Goal: Task Accomplishment & Management: Use online tool/utility

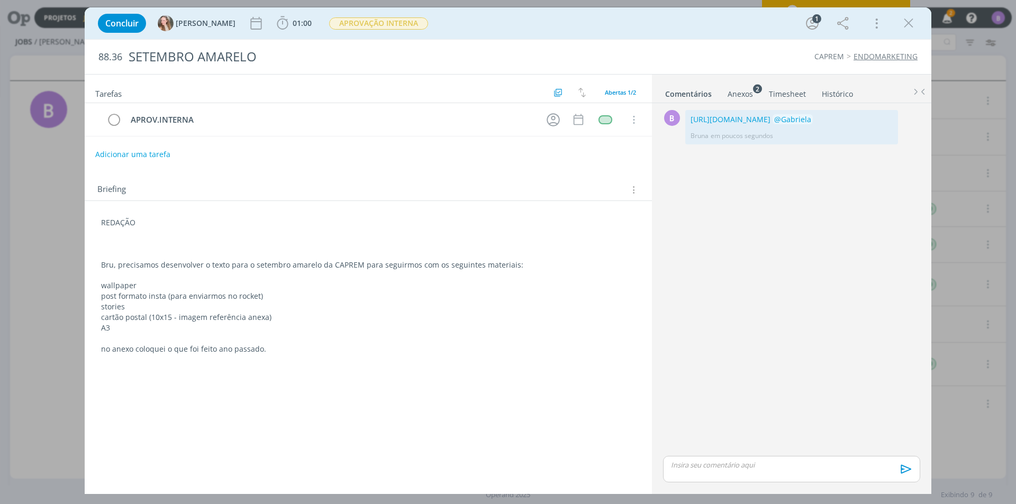
click at [733, 96] on div "Anexos 2" at bounding box center [740, 94] width 25 height 11
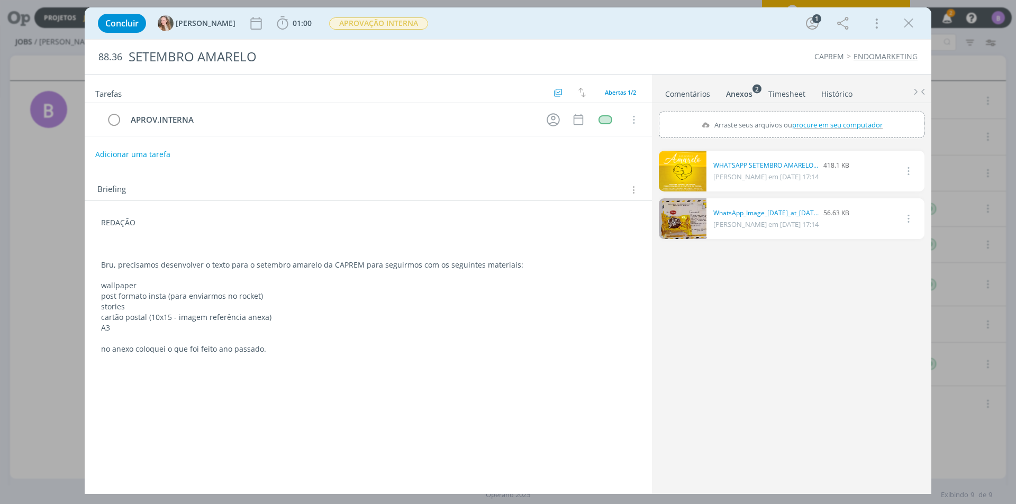
click at [696, 94] on link "Comentários" at bounding box center [688, 91] width 46 height 15
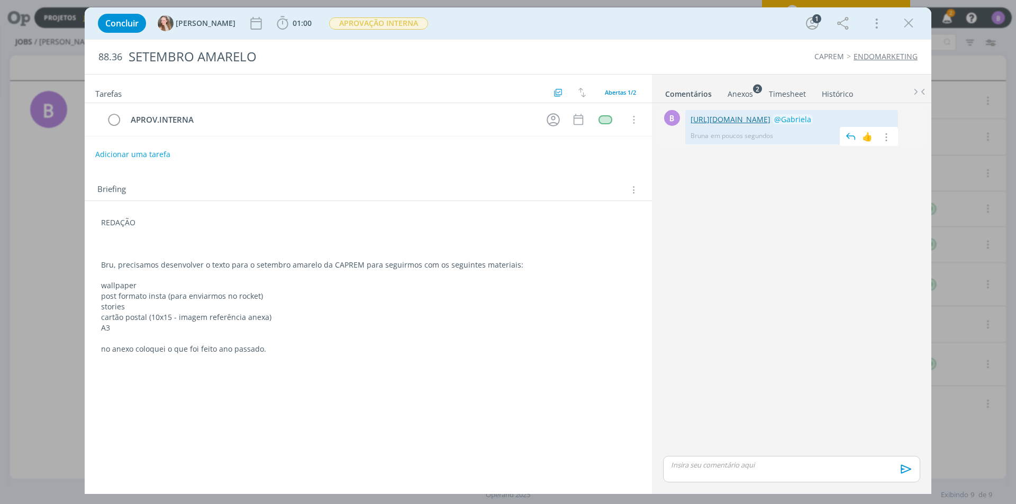
click at [716, 120] on link "[URL][DOMAIN_NAME]" at bounding box center [731, 119] width 80 height 10
click at [919, 17] on div "Concluir [PERSON_NAME] 01:00 Iniciar Apontar Data * [DATE] Horas * 00:00 Tarefa…" at bounding box center [508, 23] width 831 height 25
click at [912, 19] on icon "dialog" at bounding box center [909, 23] width 16 height 16
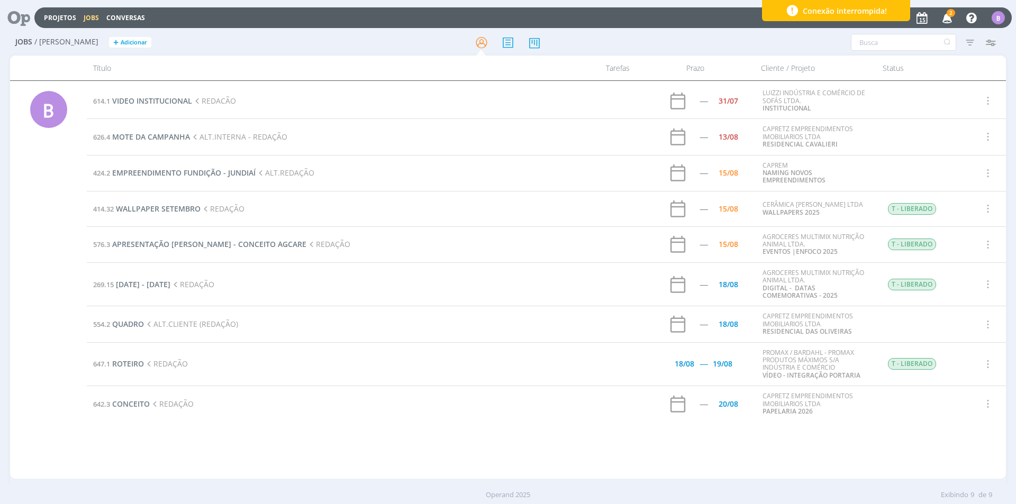
click at [843, 10] on span "Conexão interrompida!" at bounding box center [845, 10] width 84 height 11
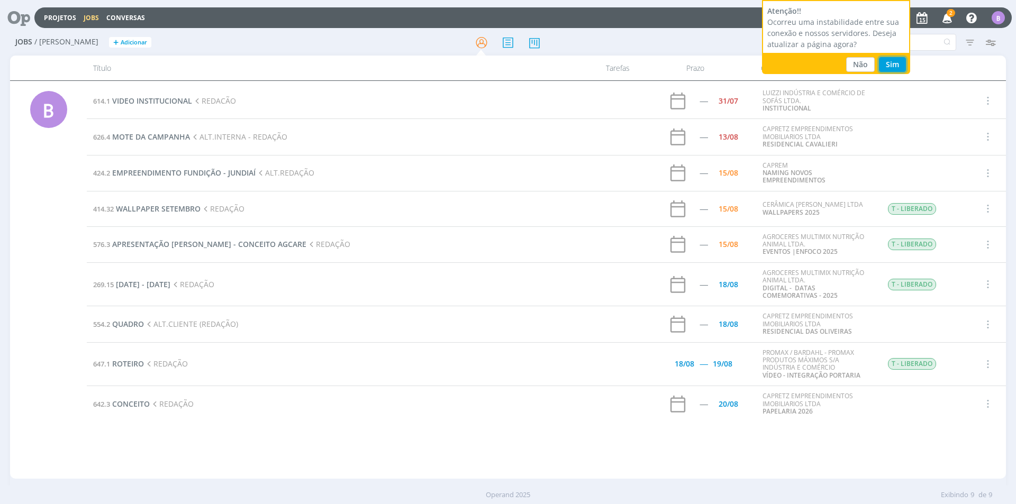
click at [900, 61] on button "Sim" at bounding box center [892, 64] width 27 height 15
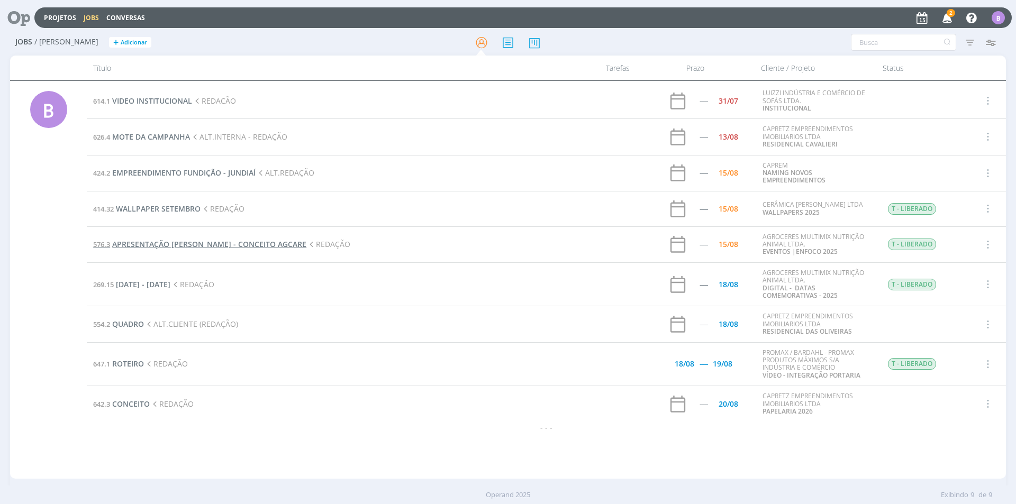
click at [233, 246] on span "APRESENTAÇÃO [PERSON_NAME] - CONCEITO AGCARE" at bounding box center [209, 244] width 194 height 10
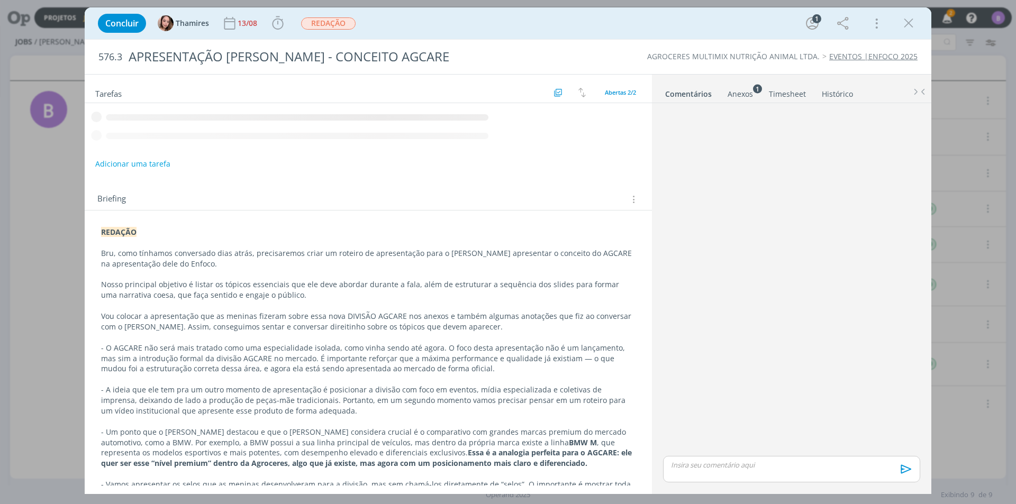
click at [903, 26] on icon "dialog" at bounding box center [909, 23] width 16 height 16
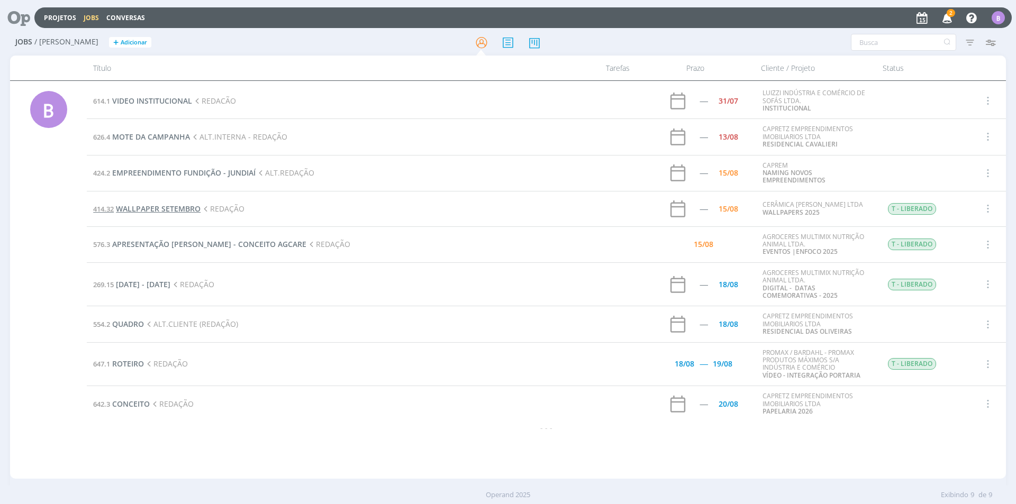
click at [180, 211] on span "WALLPAPER SETEMBRO" at bounding box center [158, 209] width 85 height 10
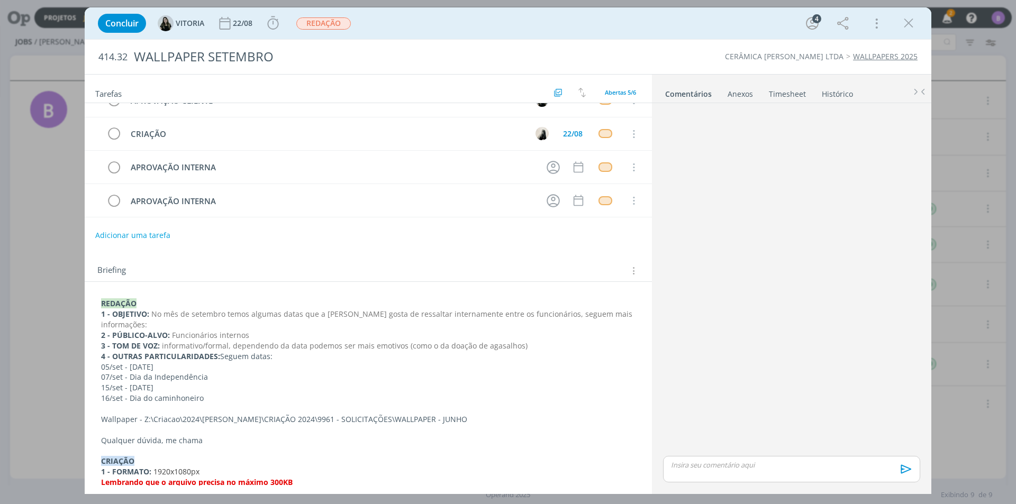
scroll to position [106, 0]
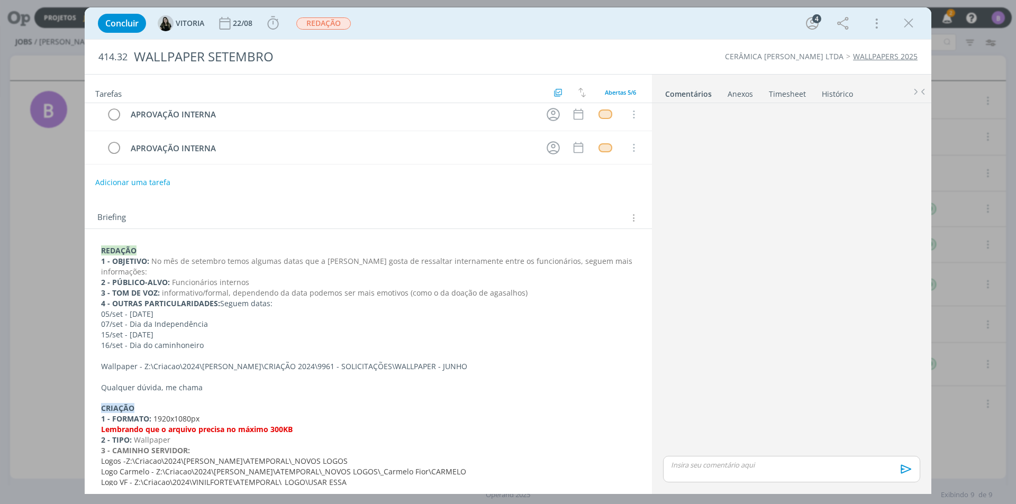
drag, startPoint x: 105, startPoint y: 313, endPoint x: 211, endPoint y: 346, distance: 110.3
click at [211, 346] on div "REDAÇÃO 1 - OBJETIVO: No mês de setembro temos algumas datas que a Carmelo gost…" at bounding box center [368, 435] width 550 height 386
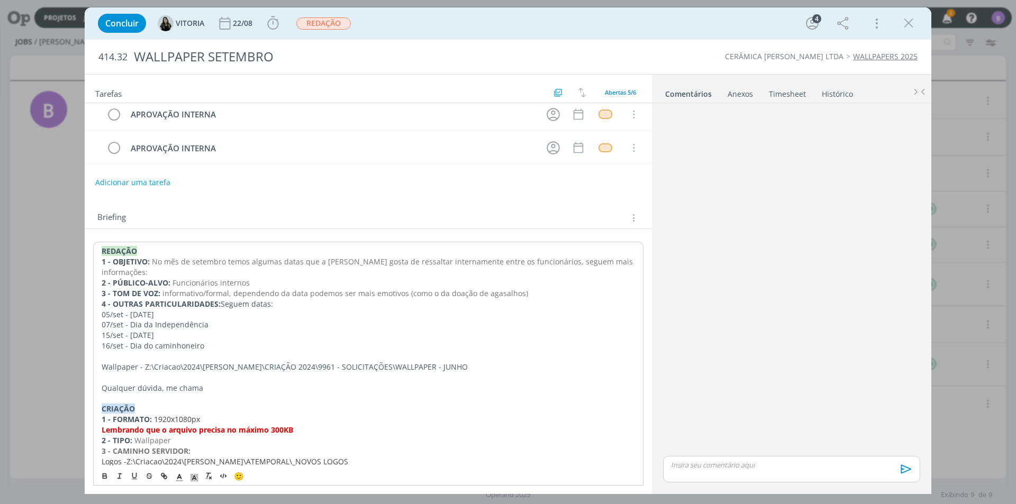
copy div "05/set - Dia da Amazônia 07/set - Dia da Independência 15/set - Dia do Cliente …"
click at [226, 349] on p "16/set - Dia do caminhoneiro" at bounding box center [368, 346] width 533 height 11
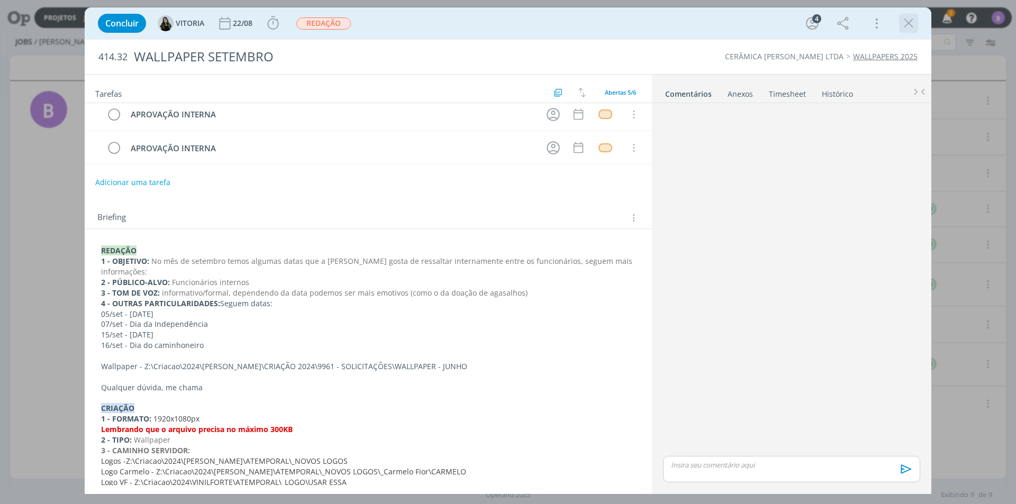
click at [914, 21] on icon "dialog" at bounding box center [909, 23] width 16 height 16
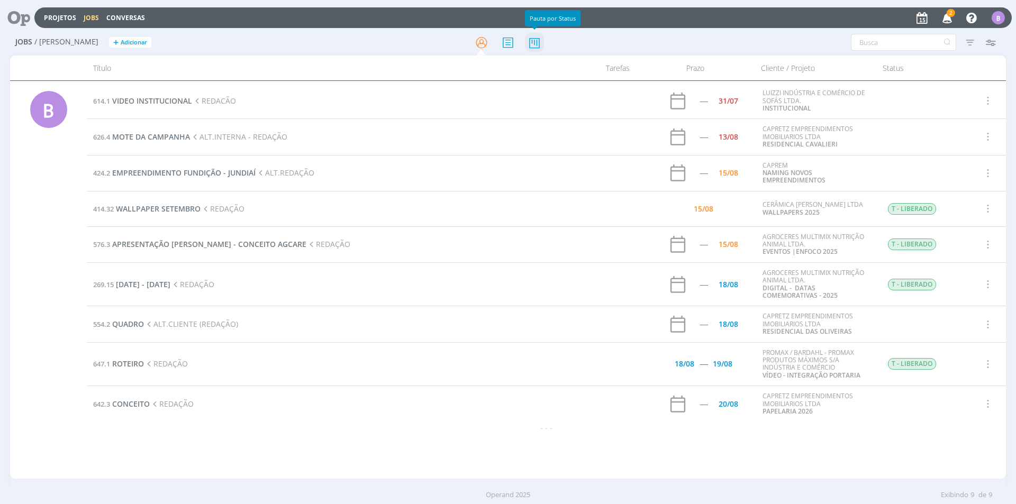
click at [537, 48] on icon at bounding box center [534, 42] width 19 height 21
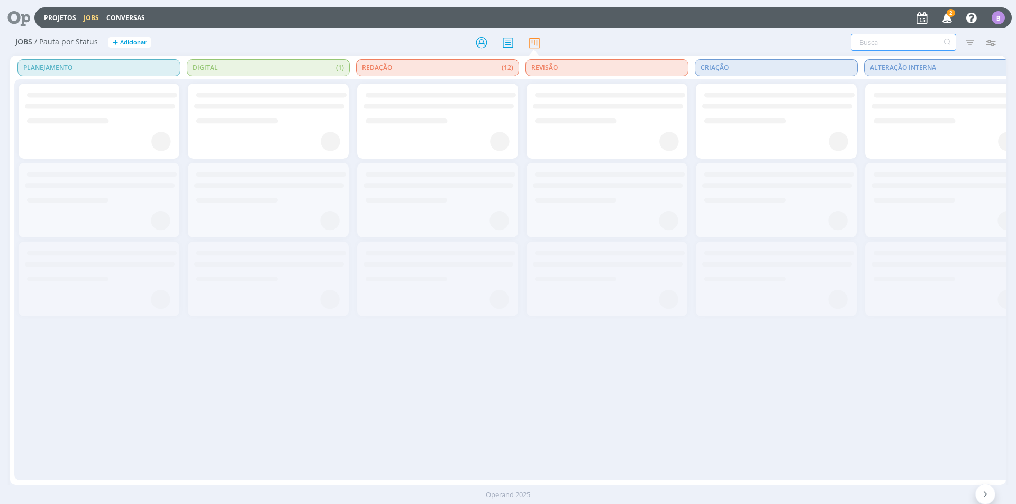
click at [874, 37] on input "text" at bounding box center [903, 42] width 105 height 17
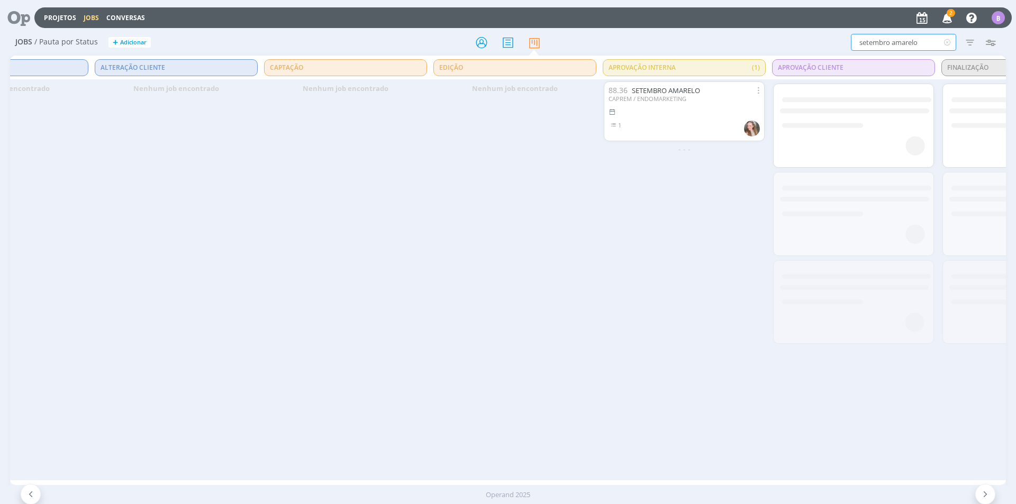
scroll to position [0, 991]
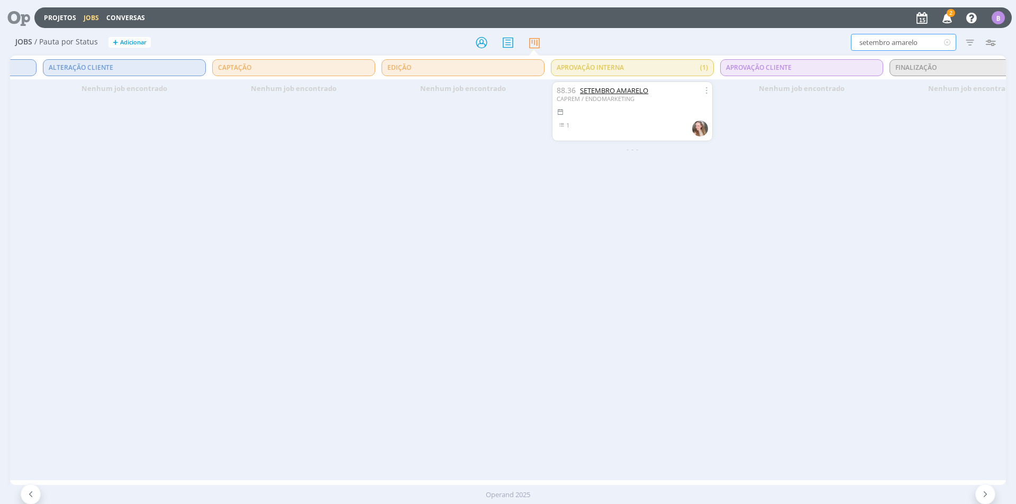
type input "setembro amarelo"
click at [616, 91] on link "SETEMBRO AMARELO" at bounding box center [614, 91] width 68 height 10
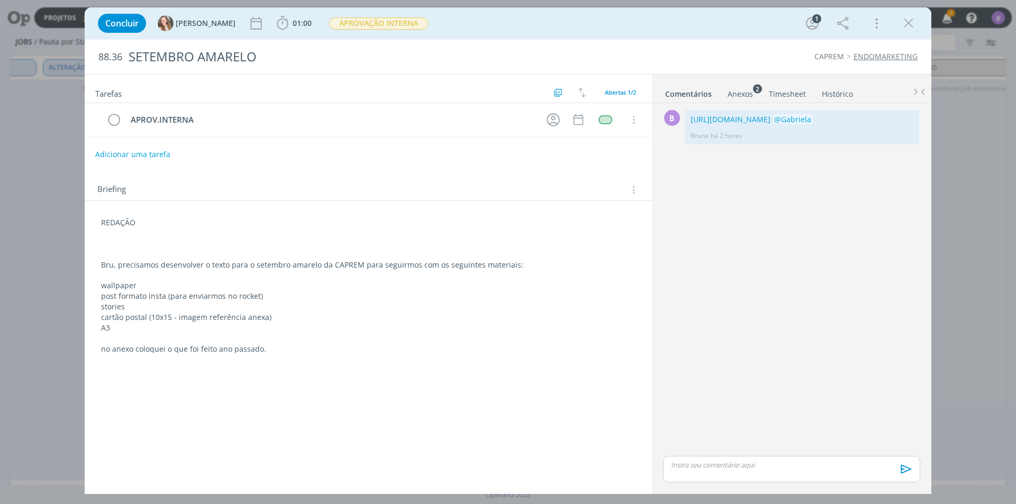
click at [756, 95] on li "Anexos 2" at bounding box center [747, 91] width 41 height 15
click at [720, 96] on li "Comentários" at bounding box center [696, 91] width 62 height 15
click at [732, 96] on div "Anexos 2" at bounding box center [740, 94] width 25 height 11
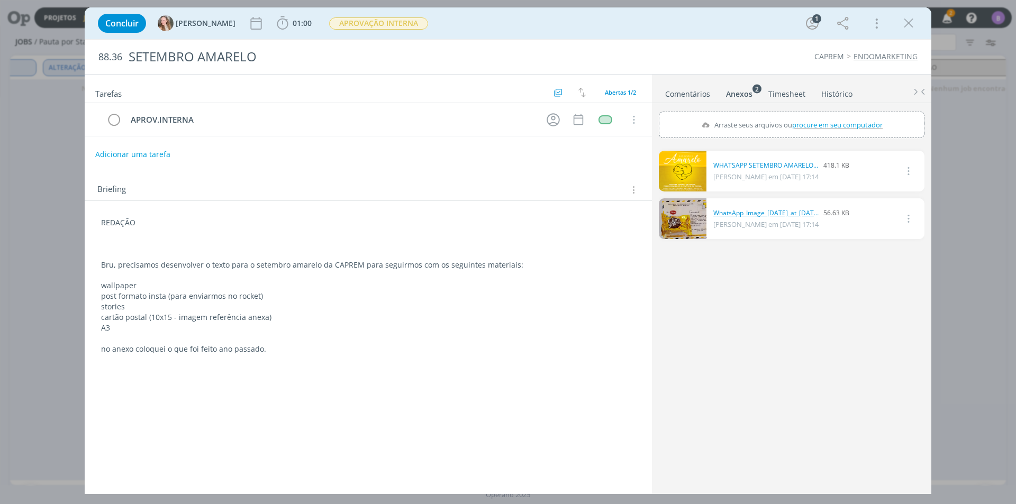
click at [769, 210] on link "WhatsApp_Image_[DATE]_at_[DATE].jpeg" at bounding box center [766, 213] width 106 height 10
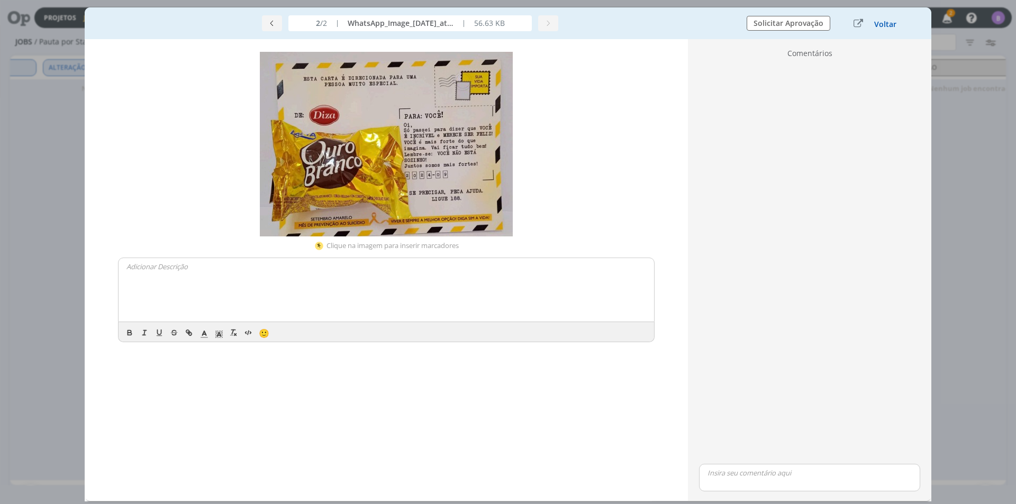
click at [888, 23] on button "Voltar" at bounding box center [885, 24] width 23 height 8
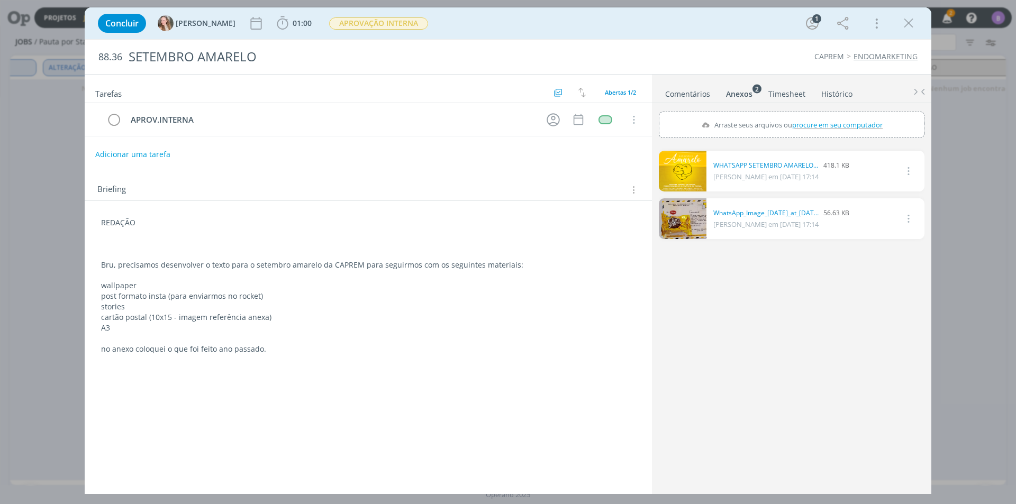
click at [677, 94] on link "Comentários" at bounding box center [688, 91] width 46 height 15
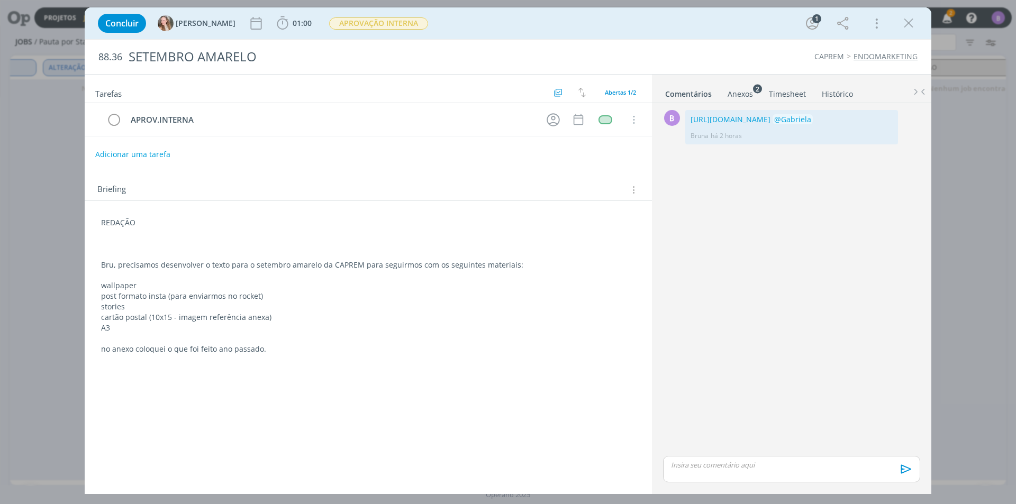
click at [746, 92] on div "Anexos 2" at bounding box center [740, 94] width 25 height 11
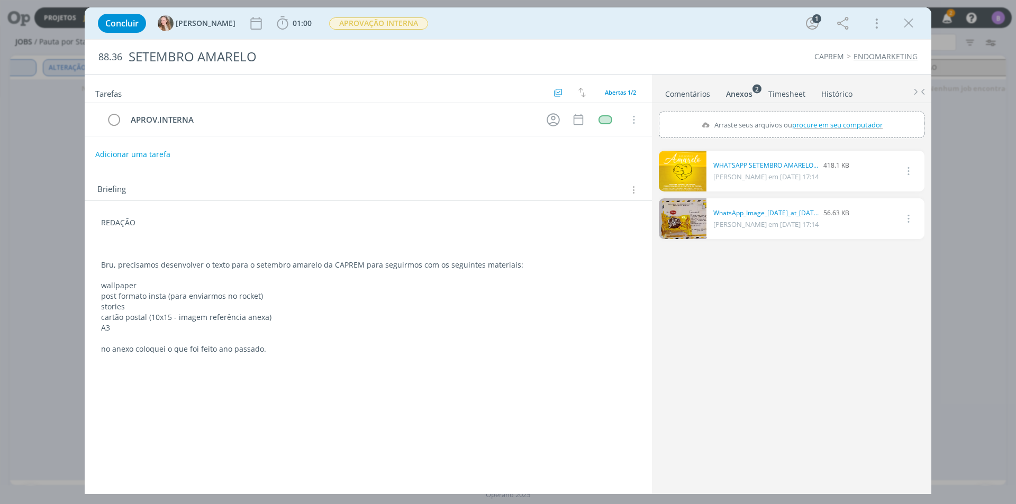
click at [690, 96] on link "Comentários" at bounding box center [688, 91] width 46 height 15
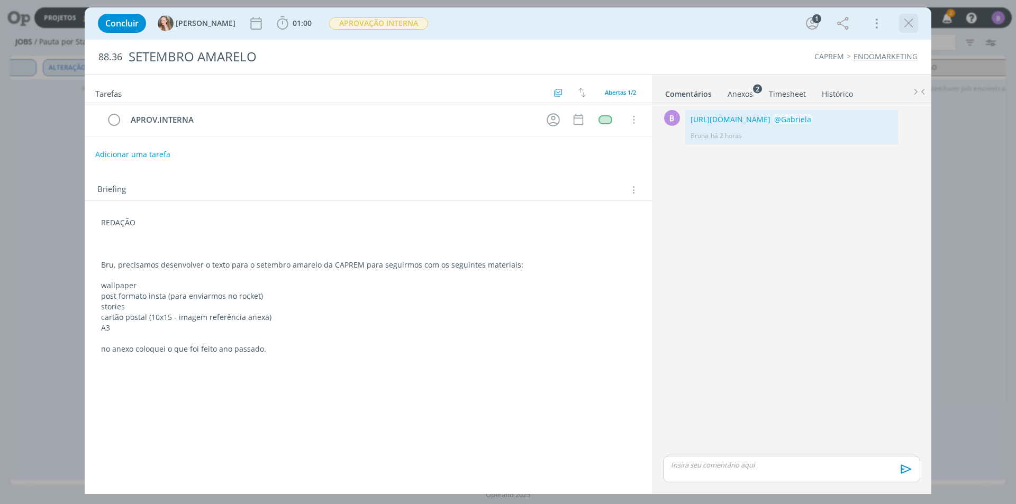
click at [905, 22] on icon "dialog" at bounding box center [909, 23] width 16 height 16
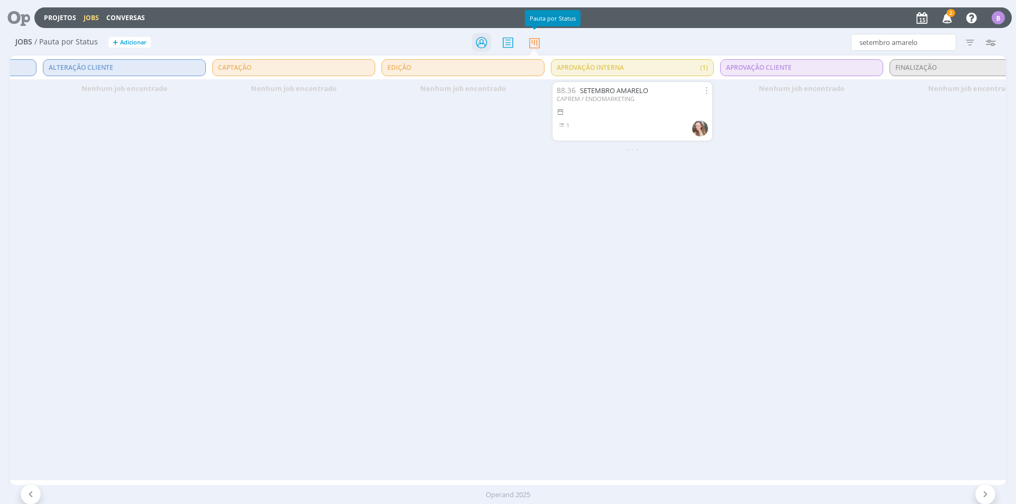
click at [483, 46] on icon at bounding box center [481, 42] width 19 height 21
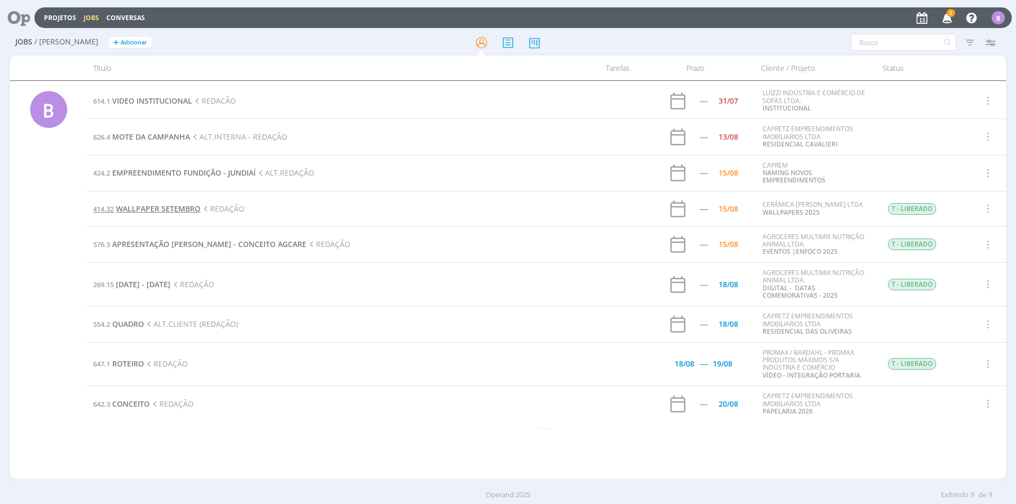
click at [170, 211] on span "WALLPAPER SETEMBRO" at bounding box center [158, 209] width 85 height 10
